Goal: Entertainment & Leisure: Browse casually

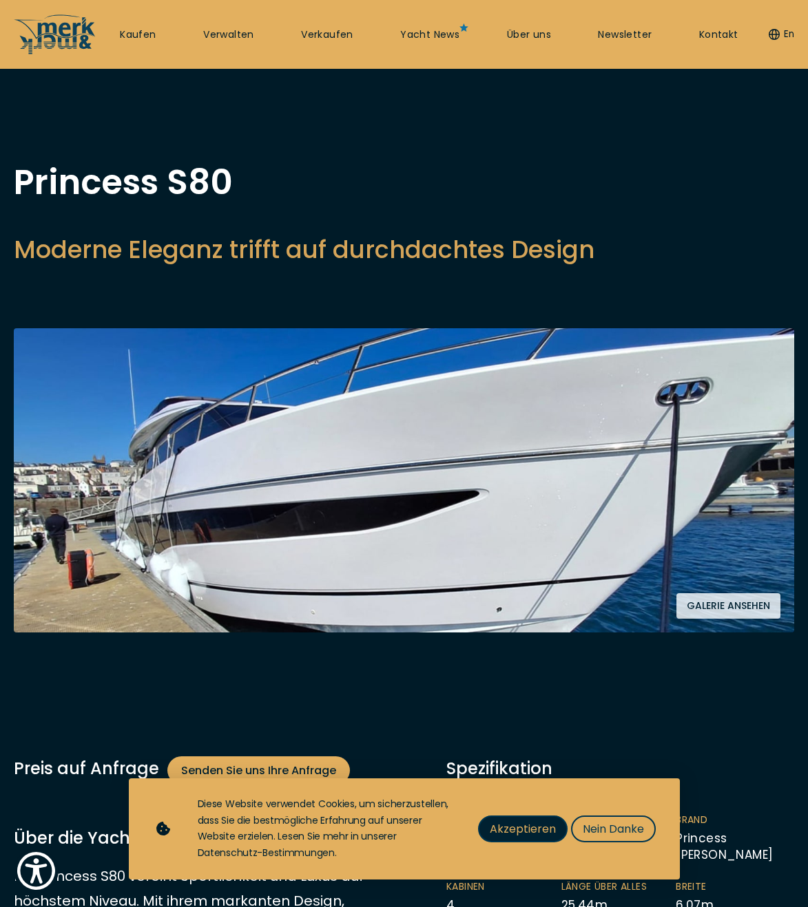
click at [492, 832] on span "Akzeptieren" at bounding box center [523, 829] width 66 height 17
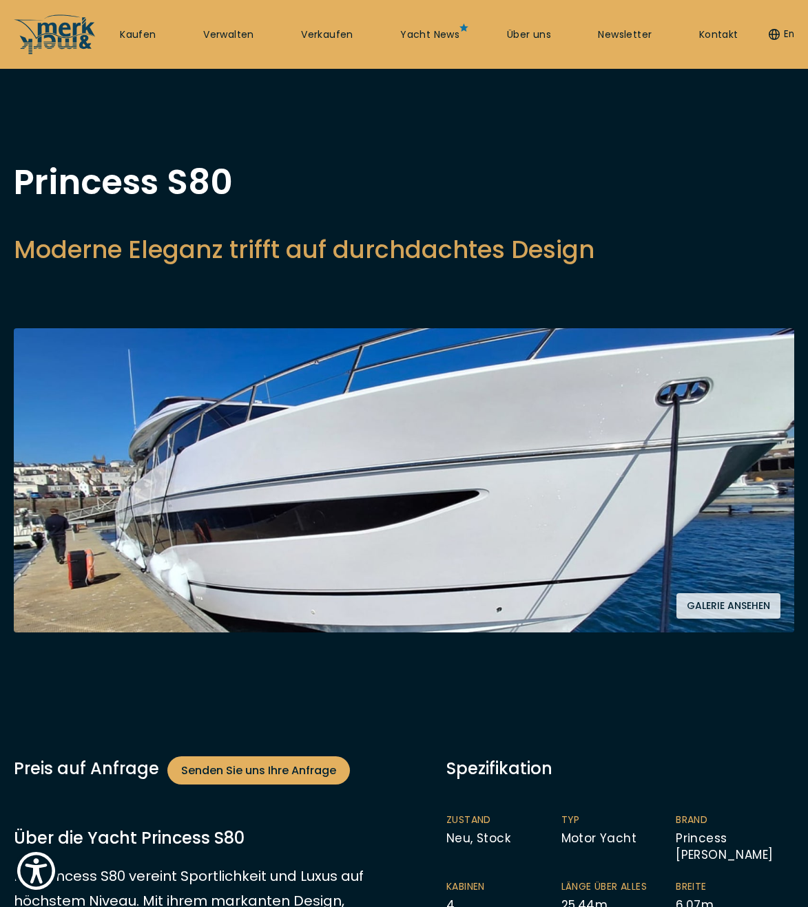
click at [711, 602] on button "Galerie ansehen" at bounding box center [728, 605] width 104 height 25
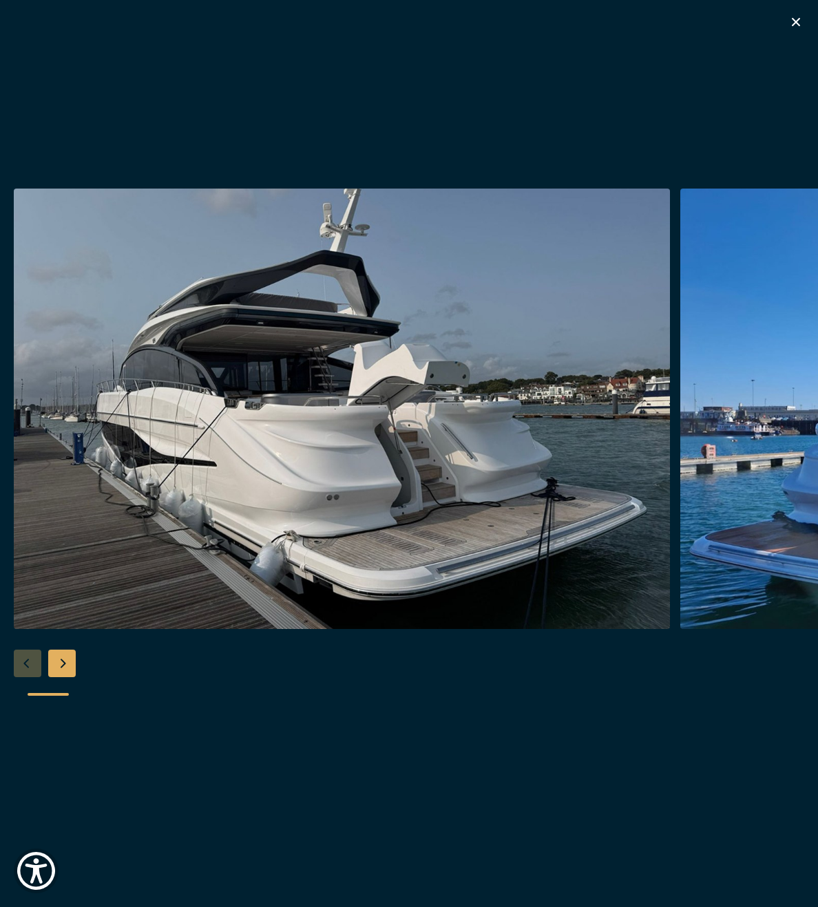
click at [61, 664] on div "Next slide" at bounding box center [62, 664] width 28 height 28
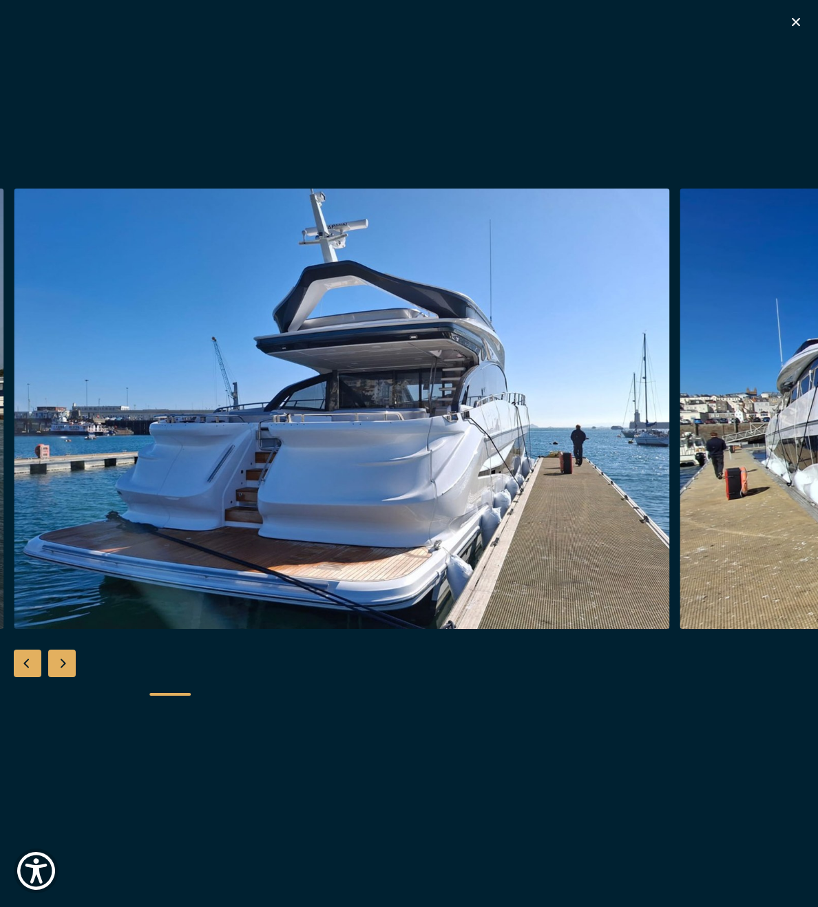
click at [61, 664] on div "Next slide" at bounding box center [62, 664] width 28 height 28
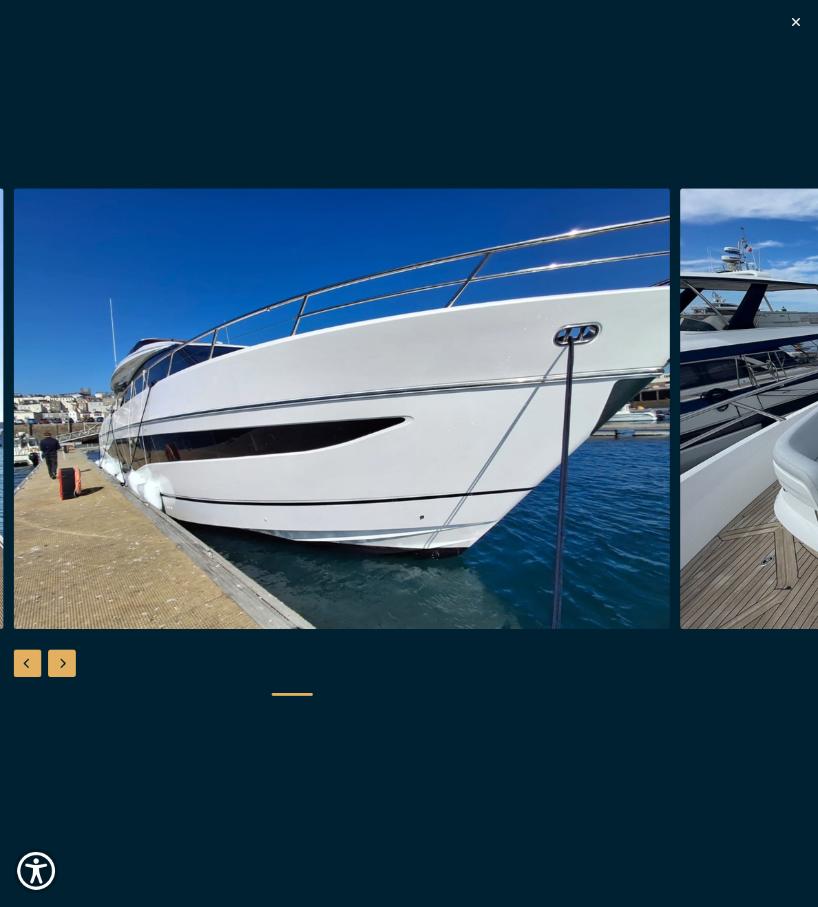
click at [61, 664] on div "Next slide" at bounding box center [62, 664] width 28 height 28
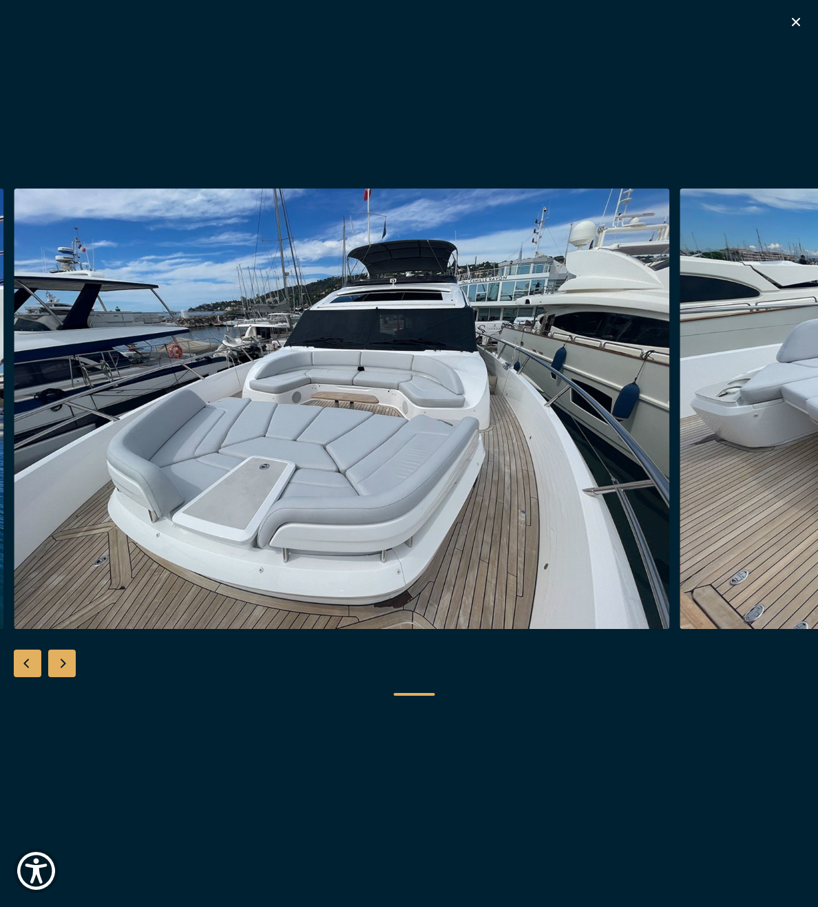
click at [61, 664] on div "Next slide" at bounding box center [62, 664] width 28 height 28
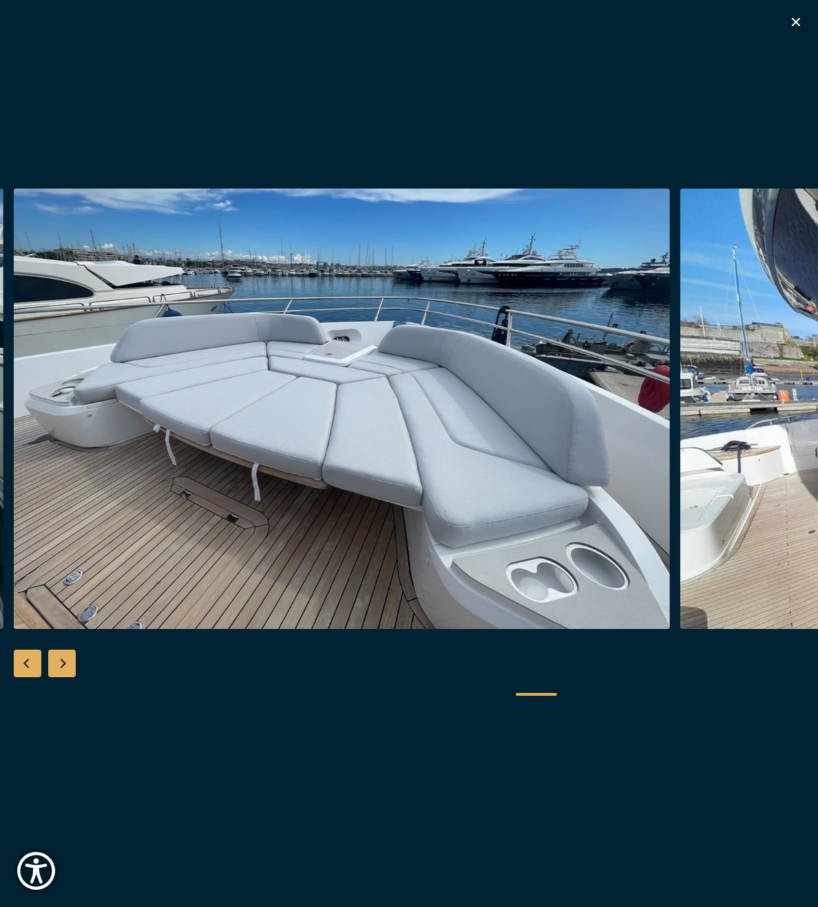
click at [31, 663] on div "Previous slide" at bounding box center [28, 664] width 28 height 28
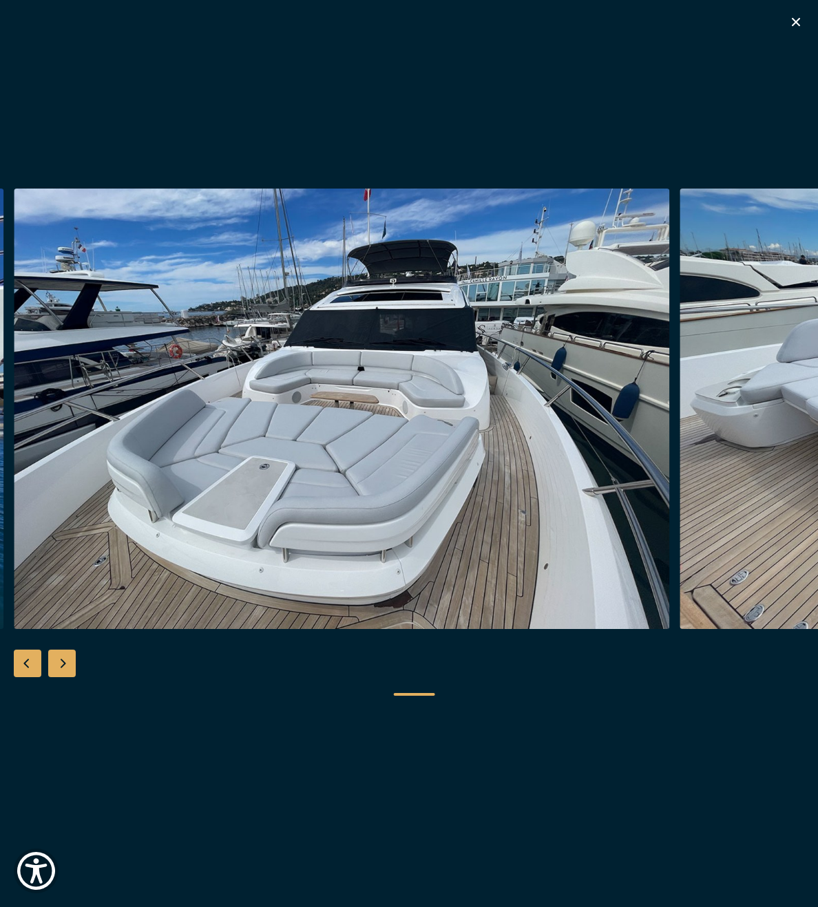
click at [72, 664] on div "Next slide" at bounding box center [62, 664] width 28 height 28
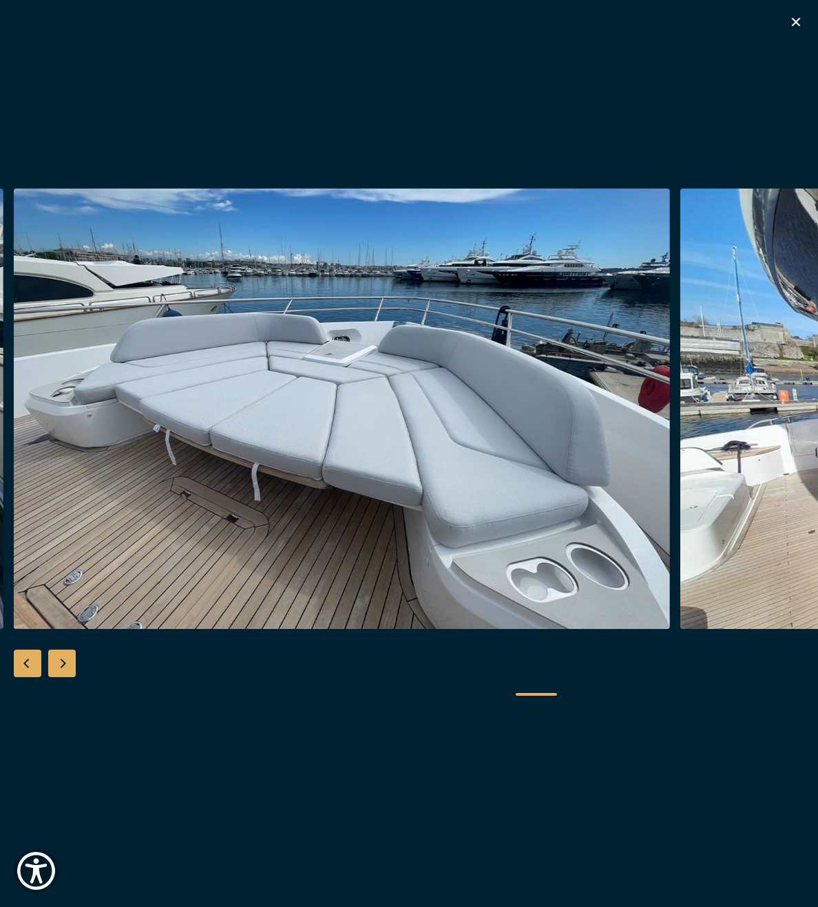
click at [25, 664] on div "Previous slide" at bounding box center [28, 664] width 28 height 28
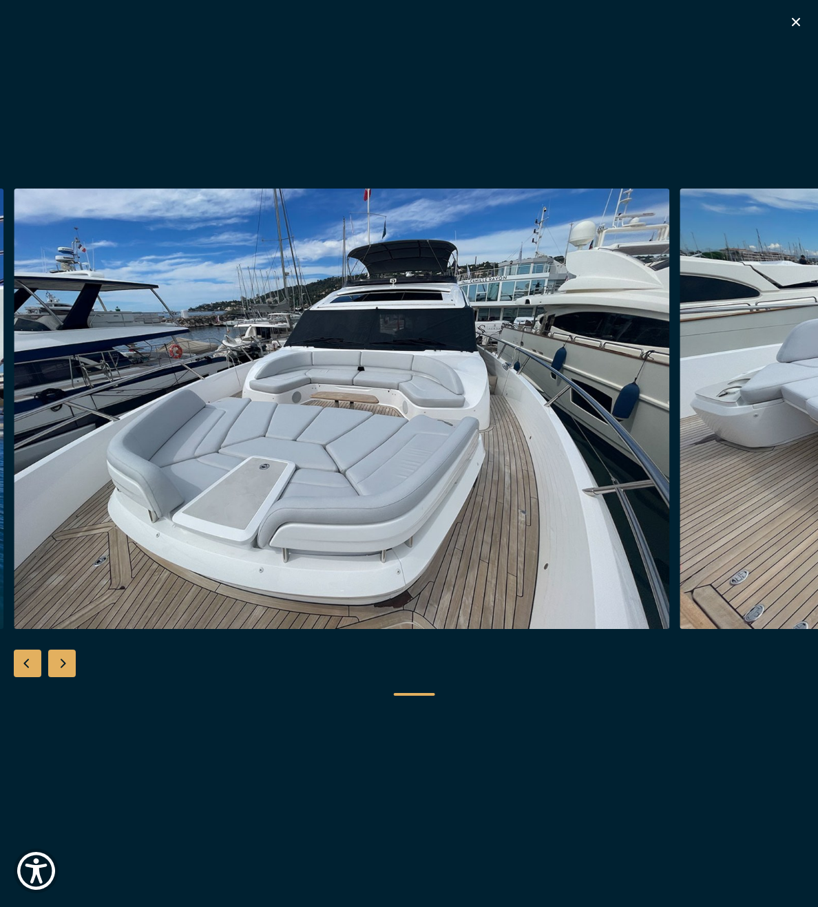
click at [56, 664] on div "Next slide" at bounding box center [62, 664] width 28 height 28
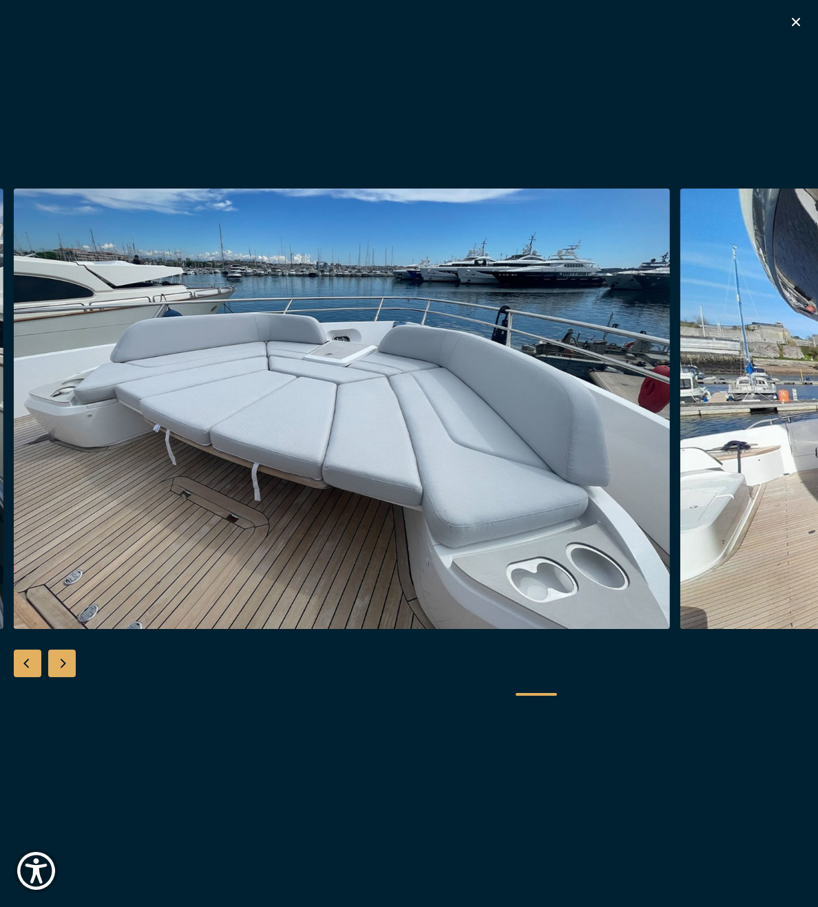
click at [56, 664] on div "Next slide" at bounding box center [62, 664] width 28 height 28
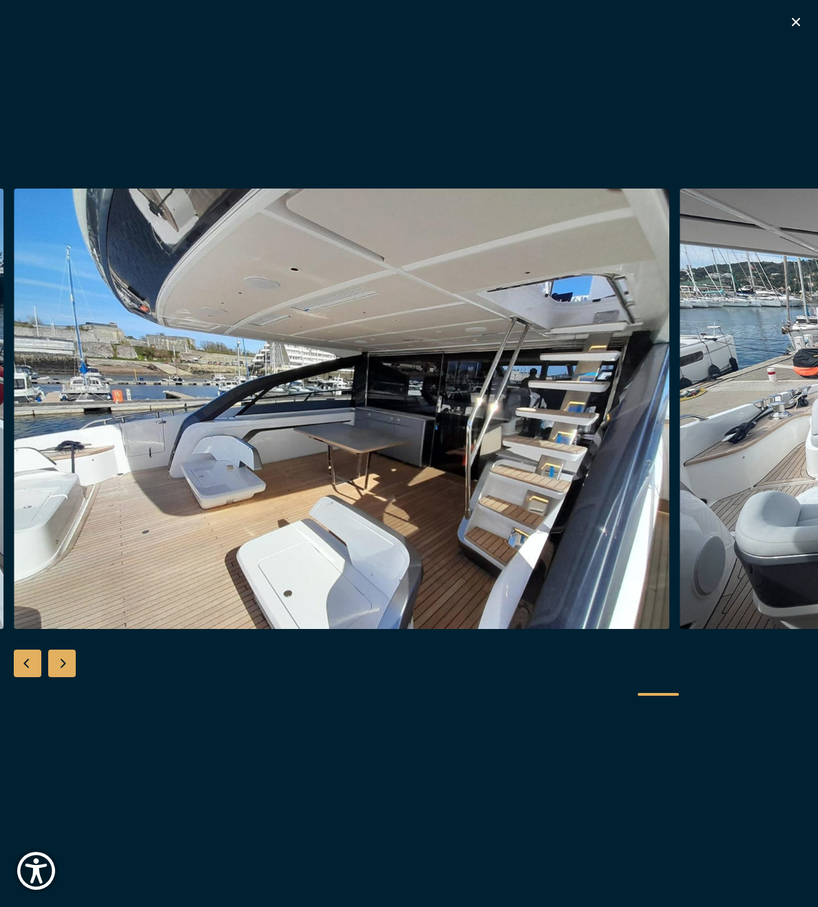
click at [65, 671] on div "Next slide" at bounding box center [62, 664] width 28 height 28
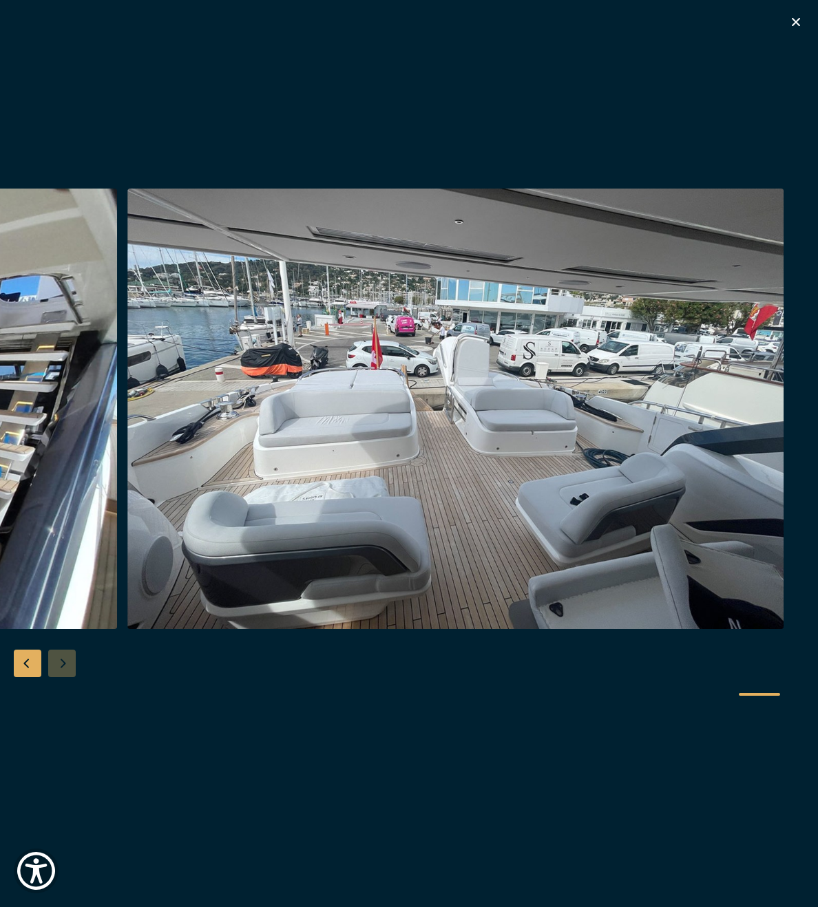
click at [22, 666] on div "Previous slide" at bounding box center [28, 664] width 28 height 28
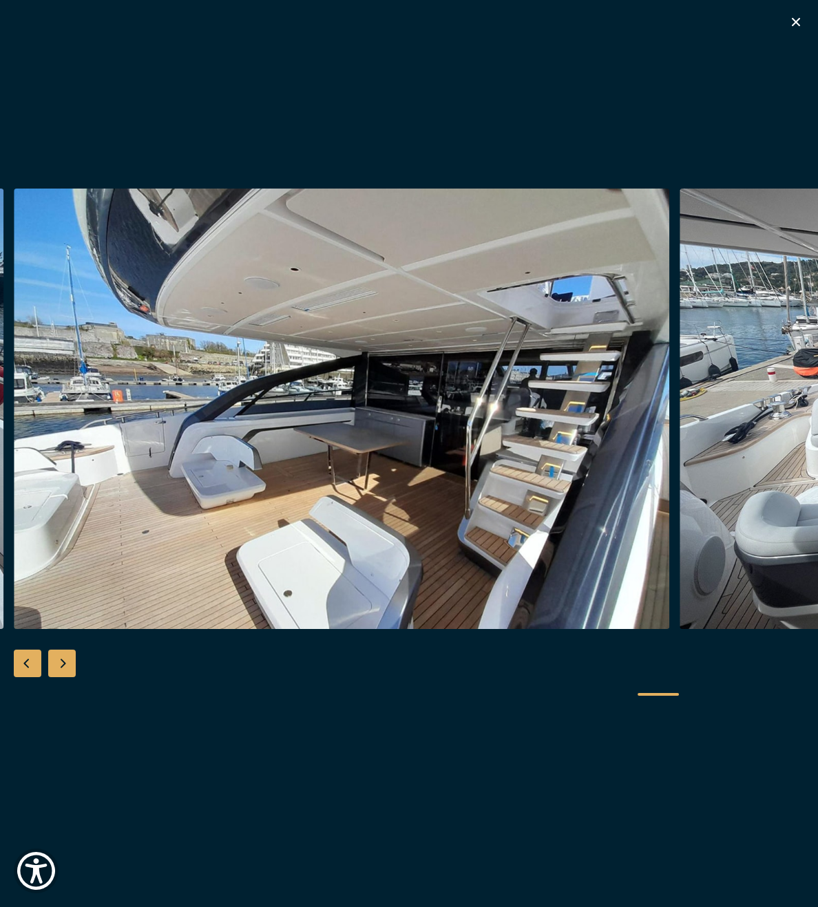
click at [63, 664] on div "Next slide" at bounding box center [62, 664] width 28 height 28
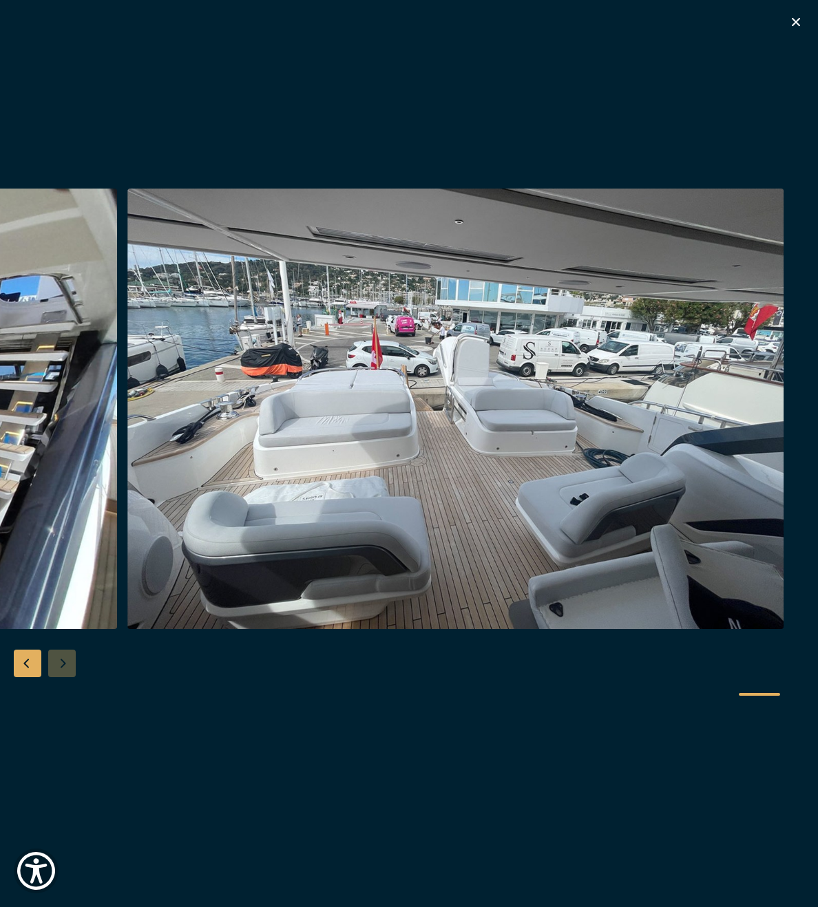
click at [63, 664] on div at bounding box center [409, 454] width 818 height 530
click at [795, 21] on icon "button" at bounding box center [796, 22] width 8 height 8
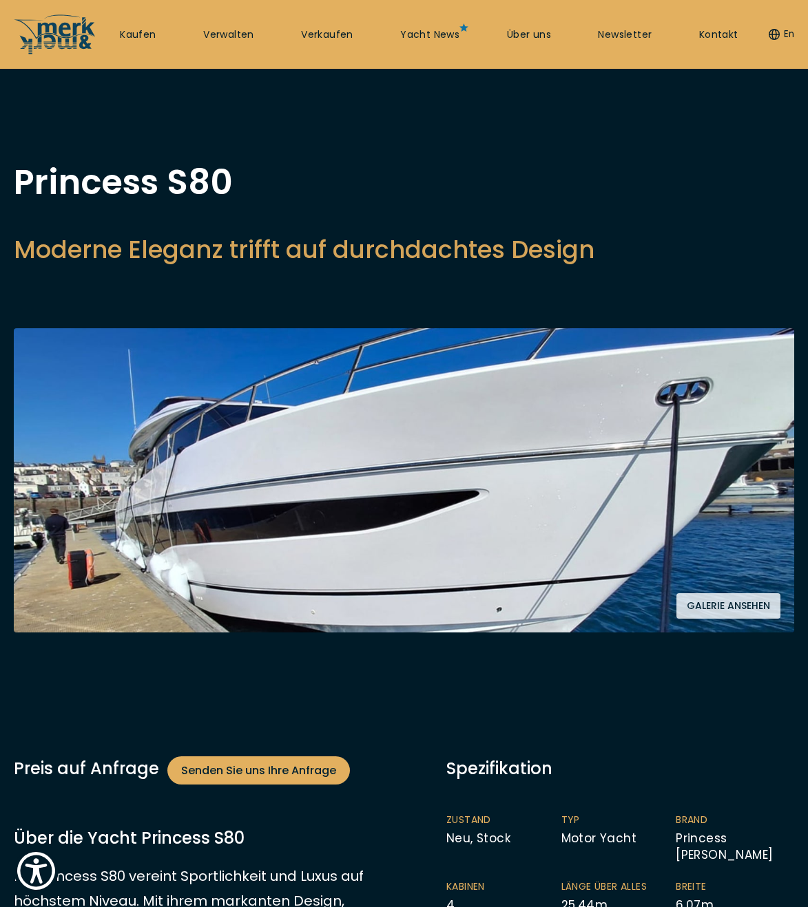
click at [218, 468] on img at bounding box center [404, 480] width 780 height 304
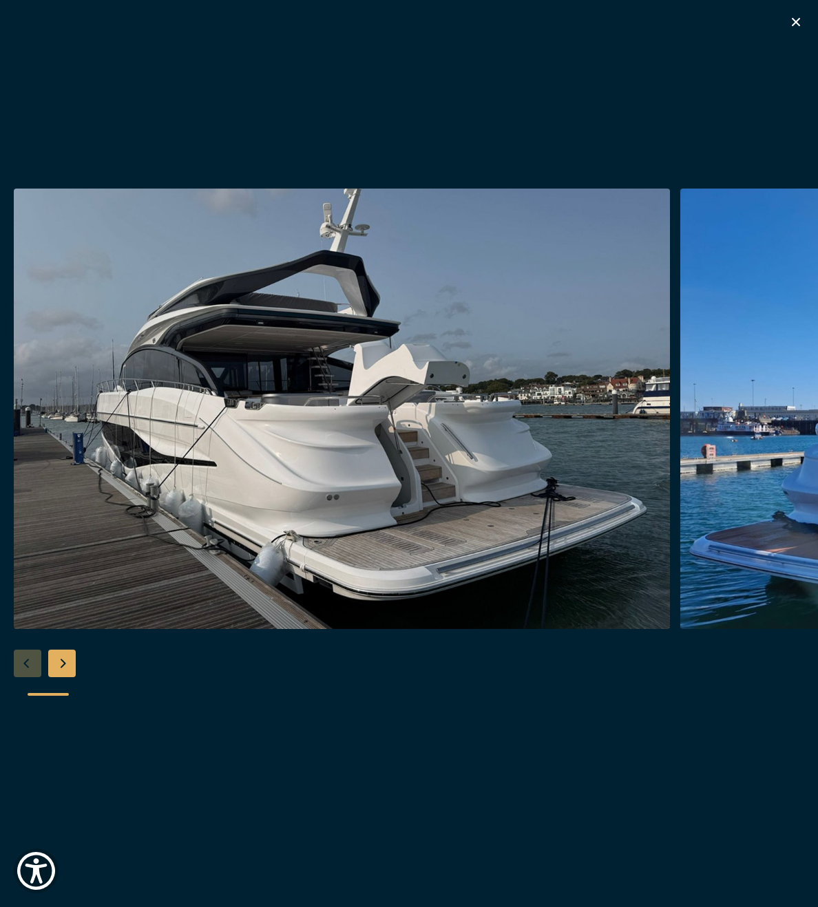
click at [25, 664] on div at bounding box center [409, 454] width 818 height 530
click at [68, 666] on div "Next slide" at bounding box center [62, 664] width 28 height 28
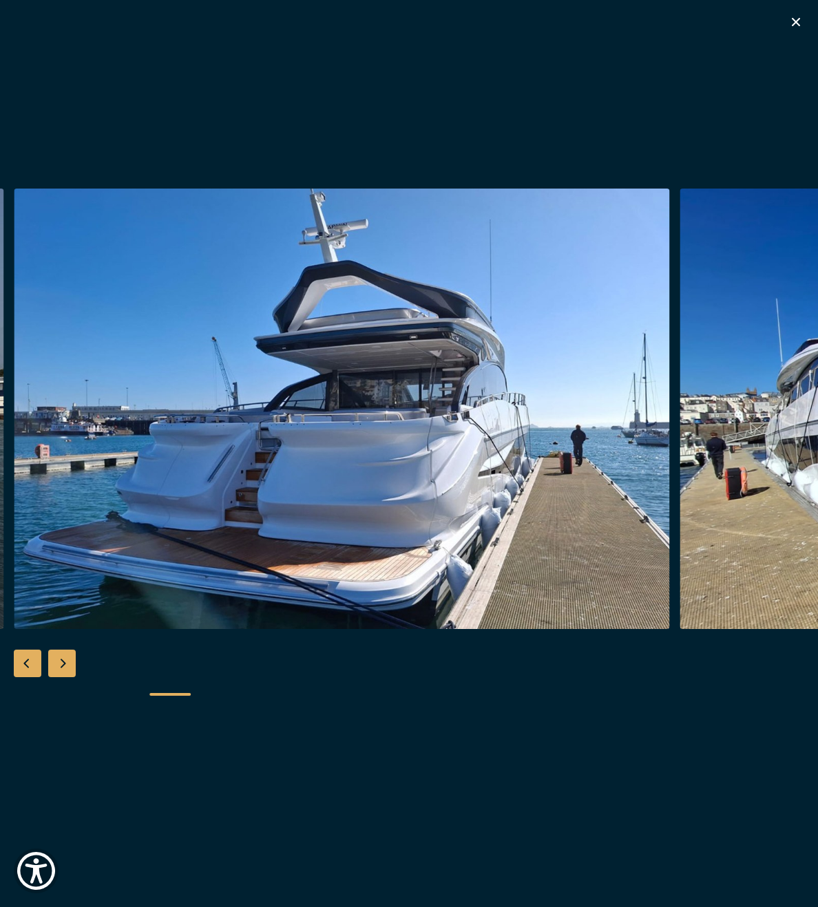
click at [68, 669] on div "Next slide" at bounding box center [62, 664] width 28 height 28
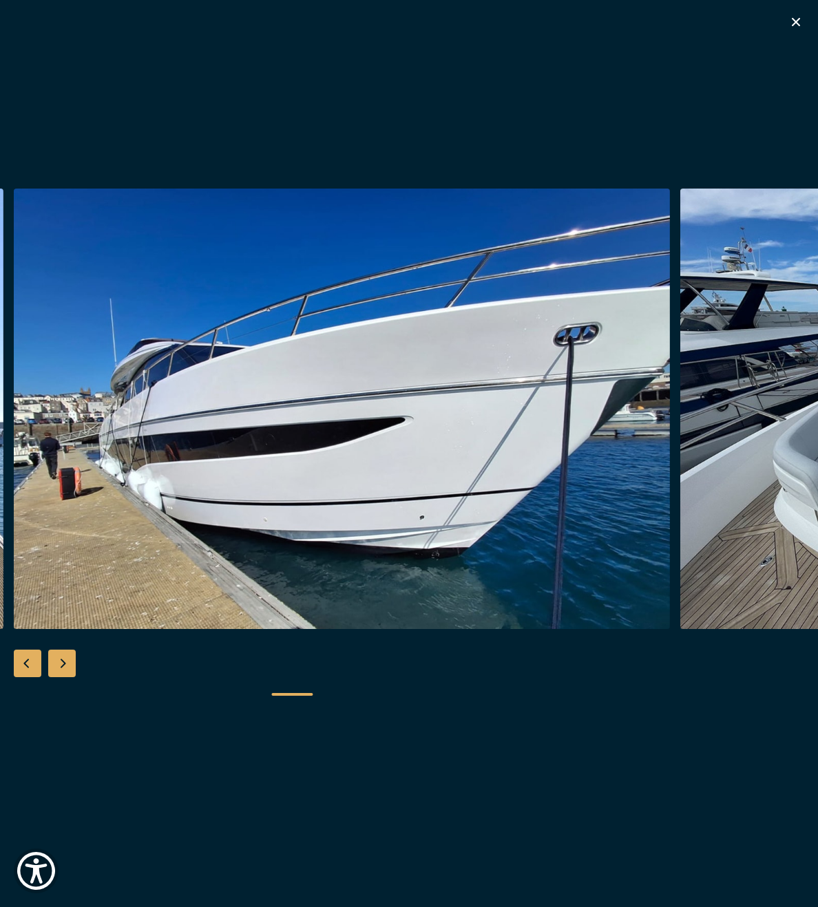
click at [68, 669] on div "Next slide" at bounding box center [62, 664] width 28 height 28
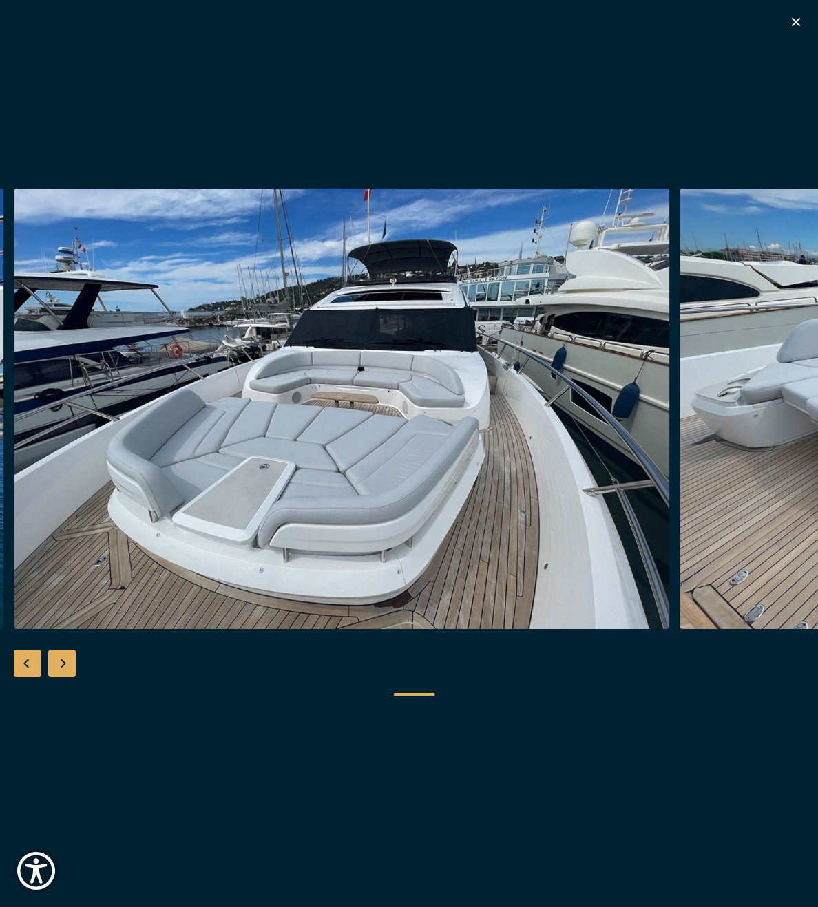
click at [64, 662] on div "Next slide" at bounding box center [62, 664] width 28 height 28
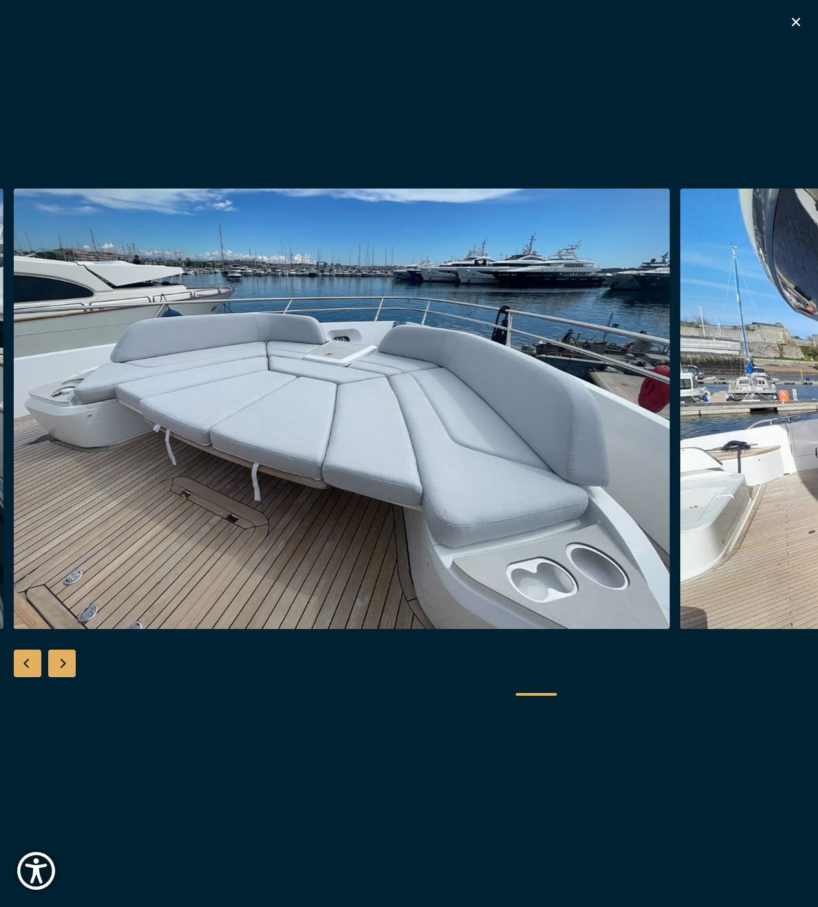
click at [62, 660] on div "Next slide" at bounding box center [62, 664] width 28 height 28
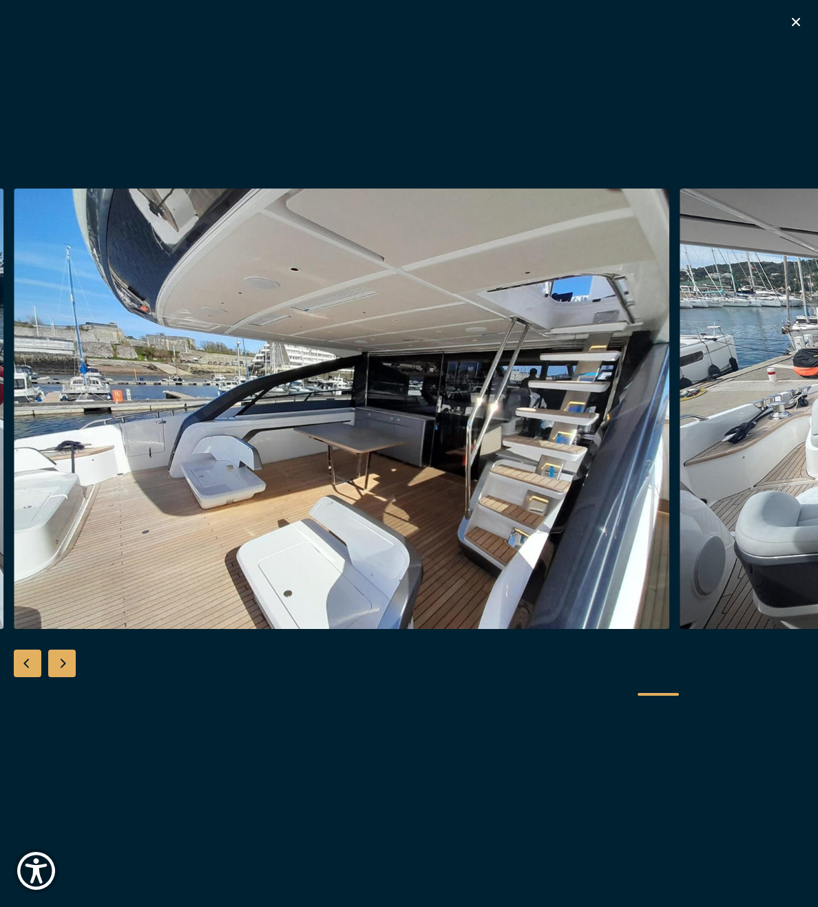
click at [797, 21] on icon "button" at bounding box center [796, 22] width 8 height 8
